Goal: Transaction & Acquisition: Purchase product/service

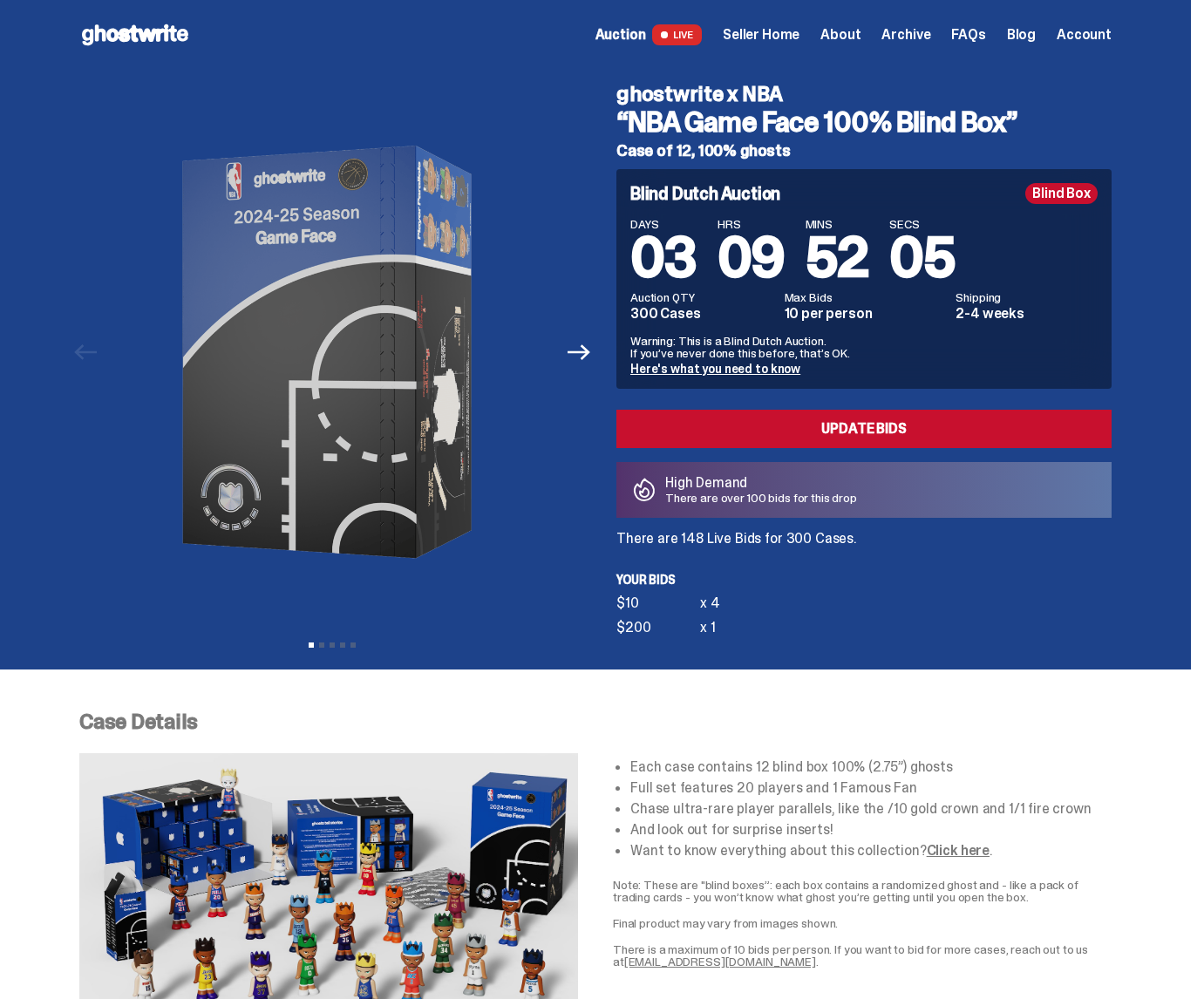
drag, startPoint x: 623, startPoint y: 534, endPoint x: 890, endPoint y: 533, distance: 267.0
click at [890, 533] on p "There are 148 Live Bids for 300 Cases." at bounding box center [864, 539] width 496 height 14
copy p "There are 148 Live Bids for 300 Cases."
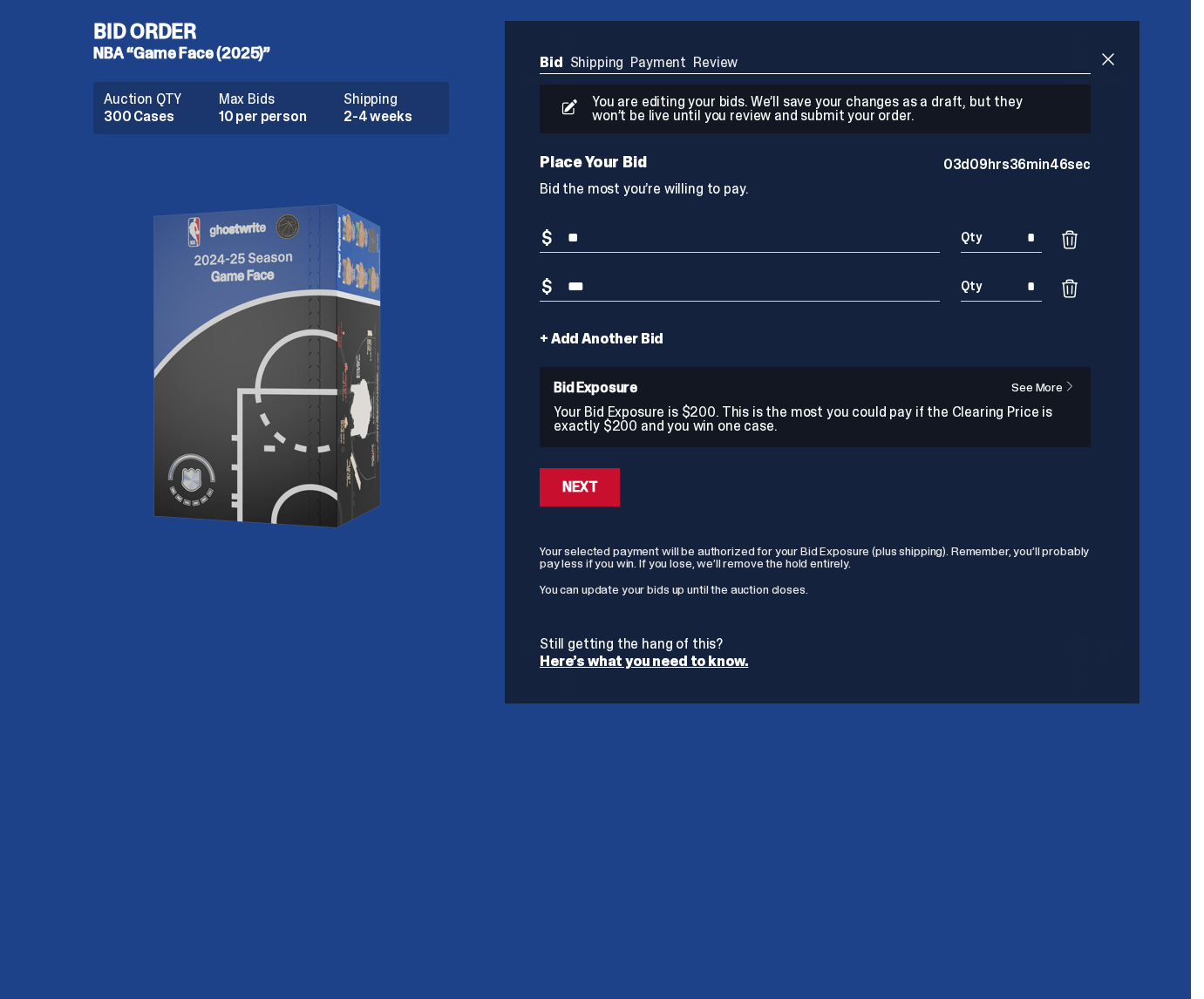
click at [1125, 71] on div "Bid Shipping Payment Review Auction QTY 300 Cases Max Bids 10 per person Shippi…" at bounding box center [815, 362] width 621 height 682
